Goal: Find specific page/section: Find specific page/section

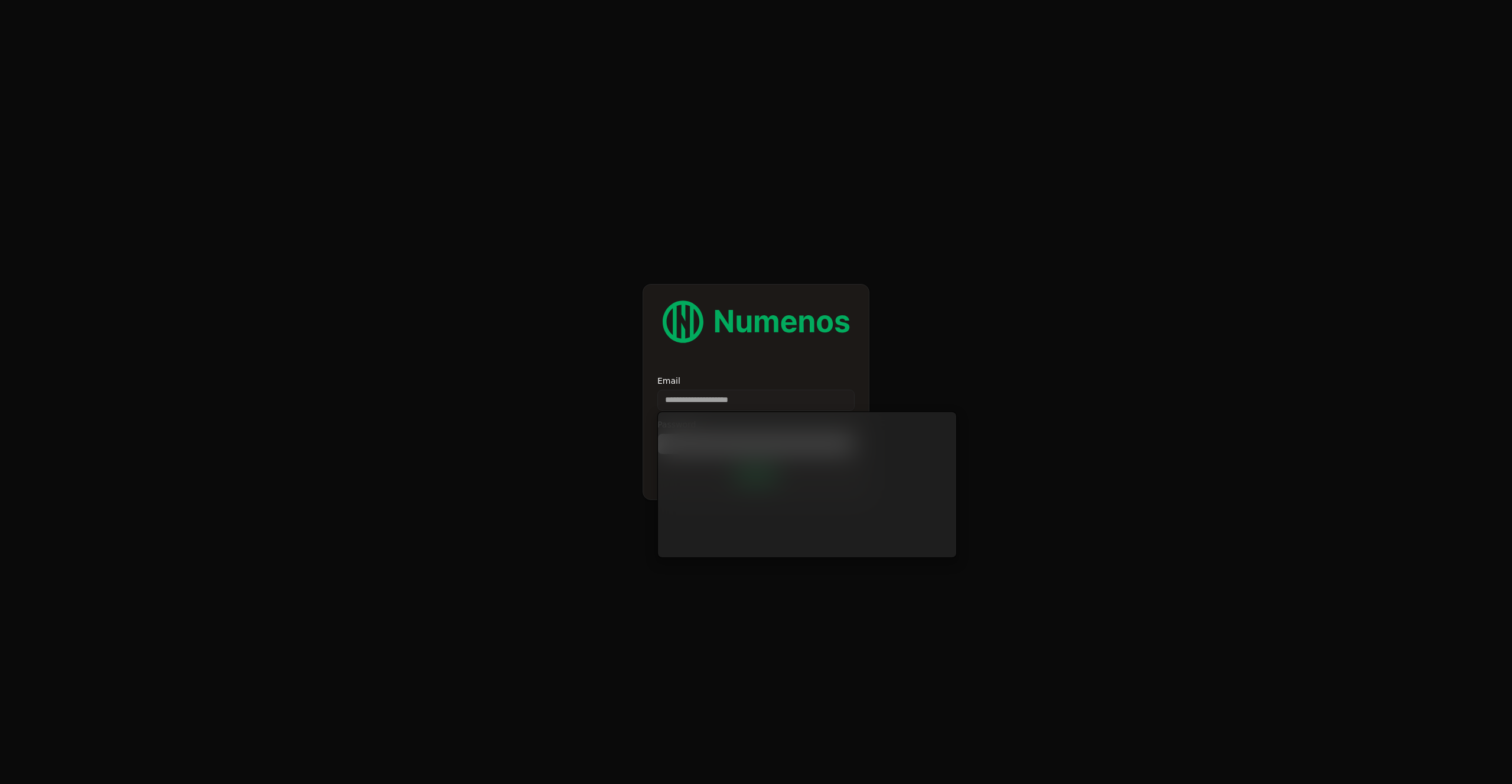
type input "**********"
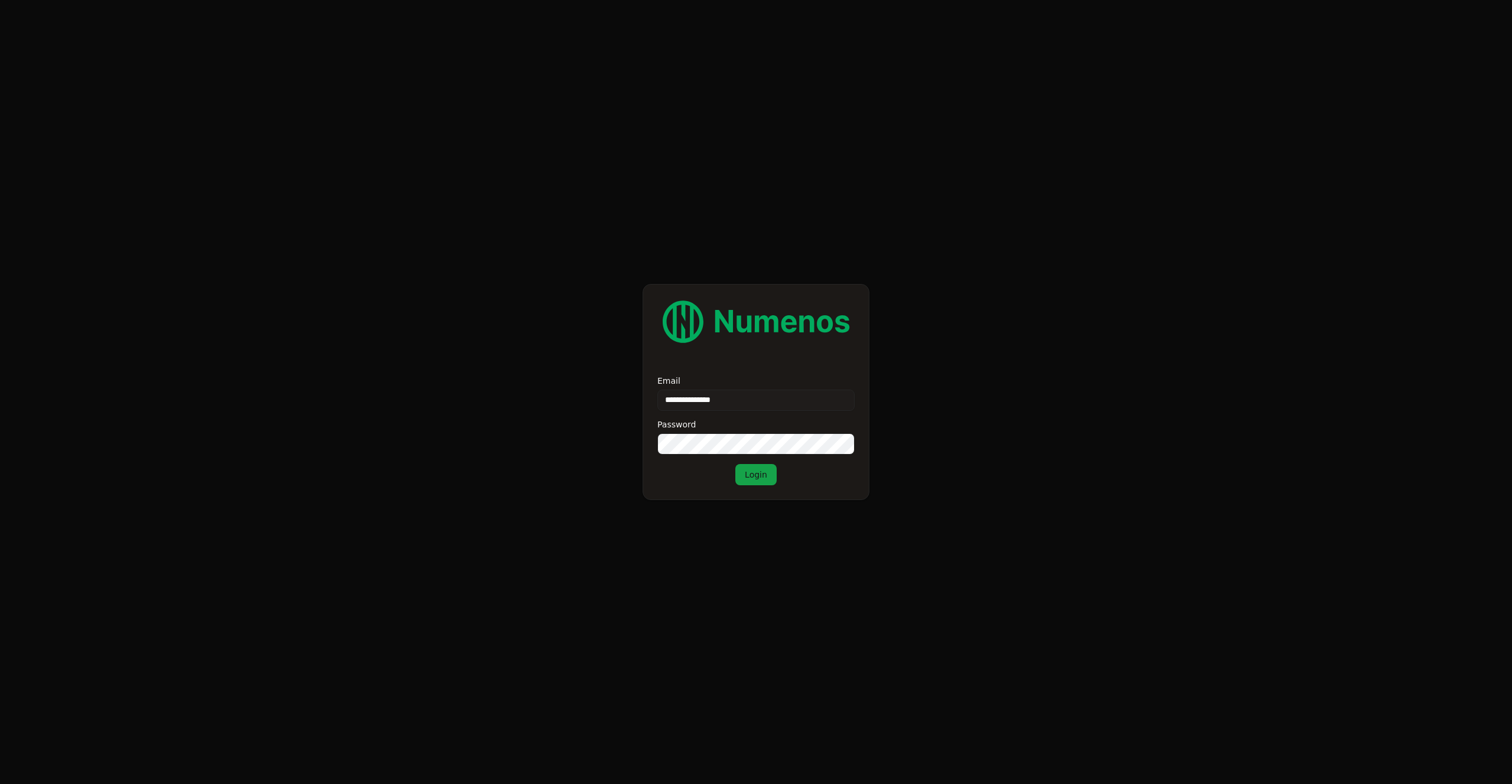
click at [751, 478] on button "Login" at bounding box center [756, 474] width 41 height 21
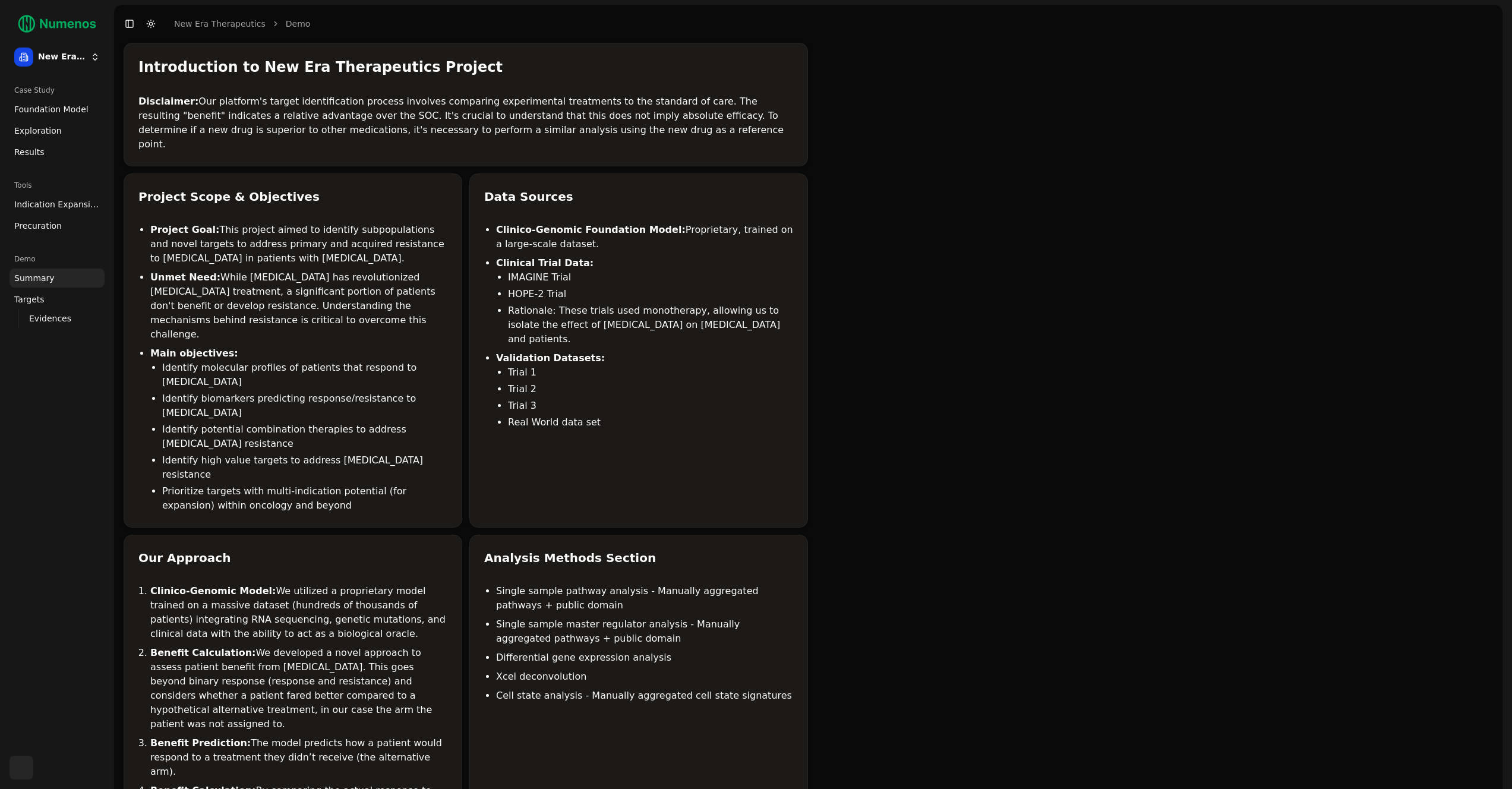
click at [59, 210] on link "Indication Expansion" at bounding box center [57, 204] width 95 height 19
